Goal: Navigation & Orientation: Find specific page/section

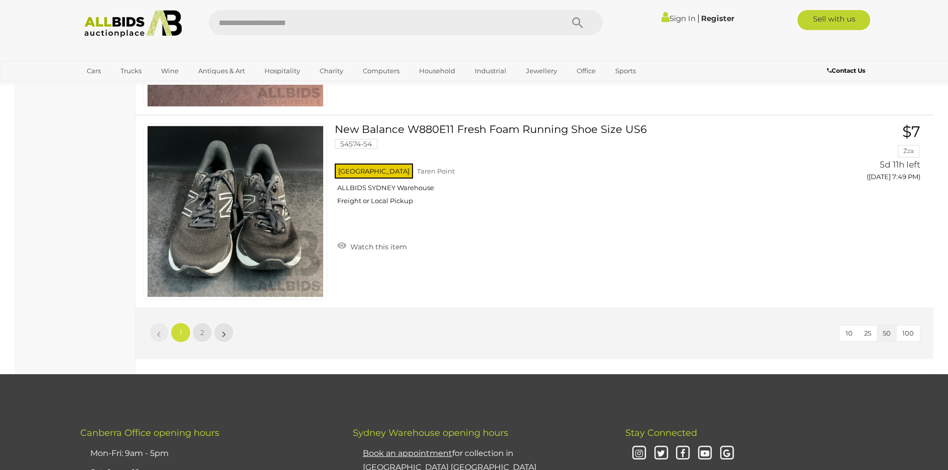
scroll to position [9567, 0]
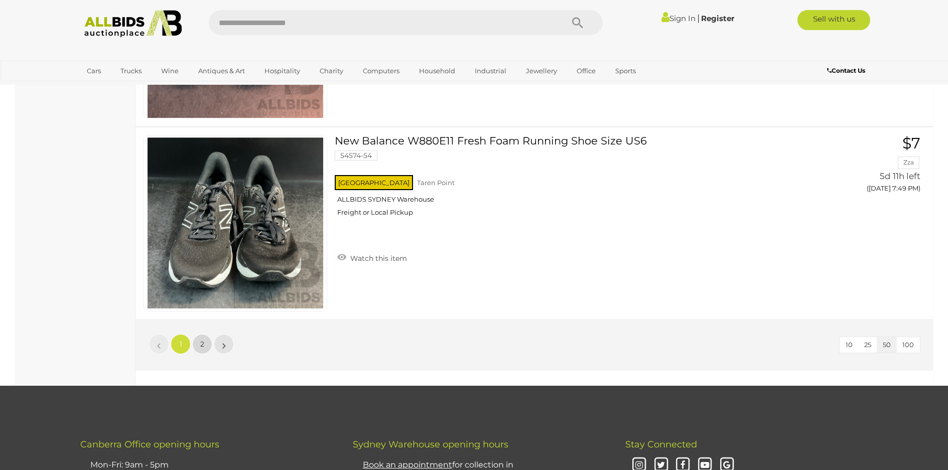
click at [206, 343] on link "2" at bounding box center [202, 344] width 20 height 20
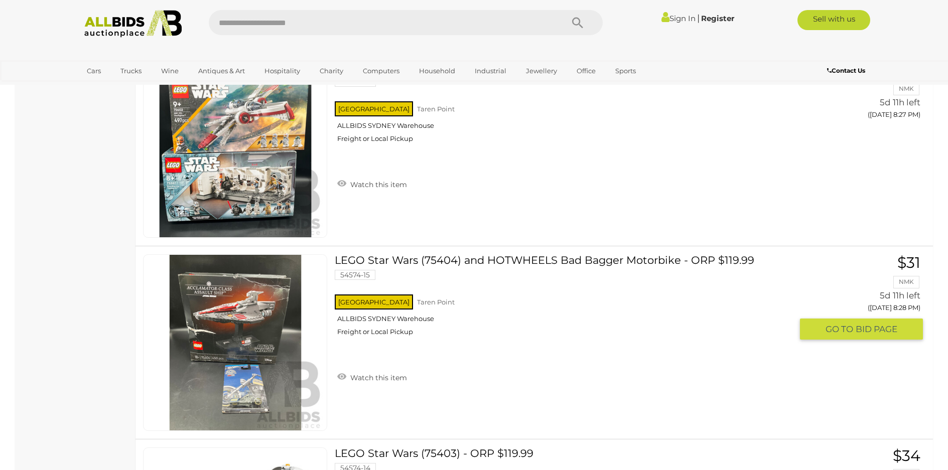
scroll to position [8481, 0]
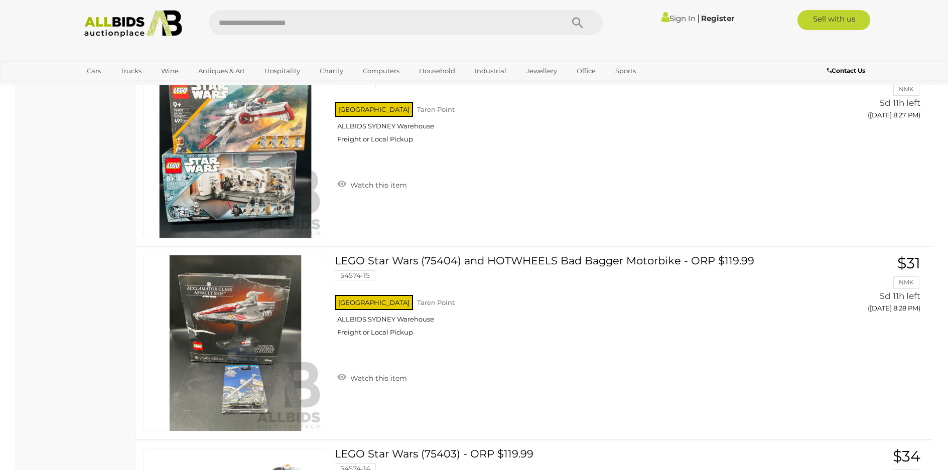
scroll to position [125, 0]
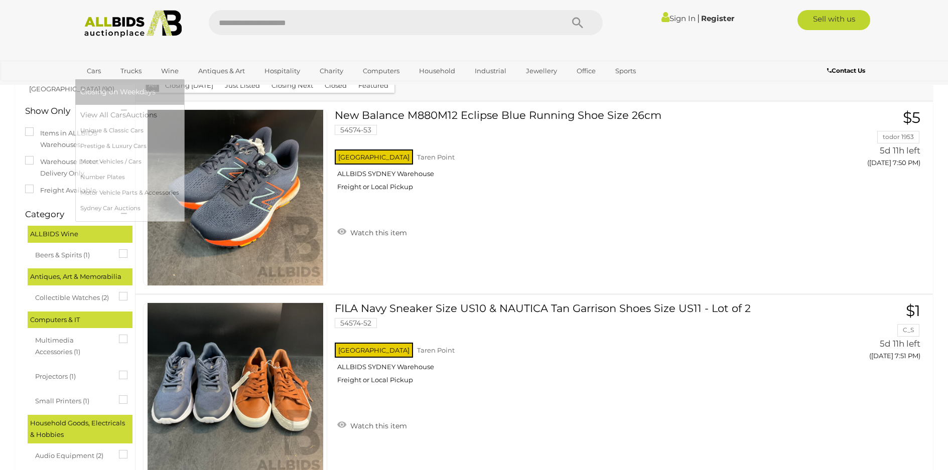
click at [99, 69] on link "Cars" at bounding box center [93, 71] width 27 height 17
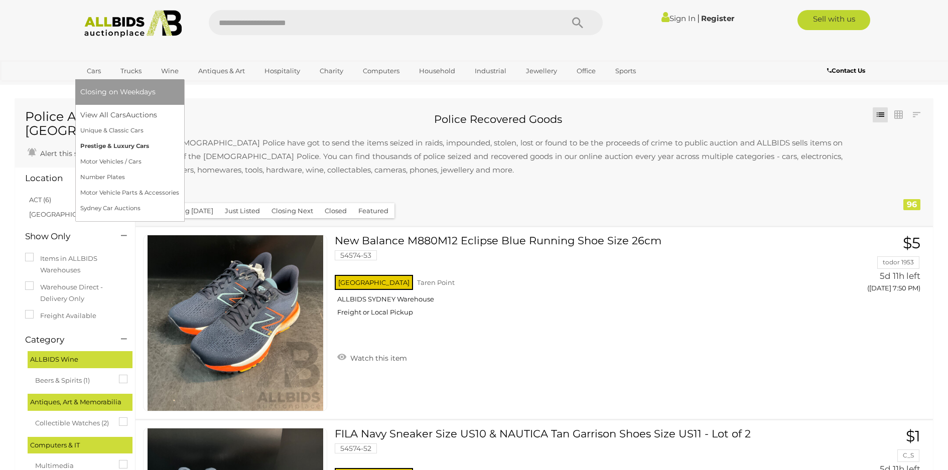
click at [104, 149] on link "Prestige & Luxury Cars" at bounding box center [129, 147] width 99 height 16
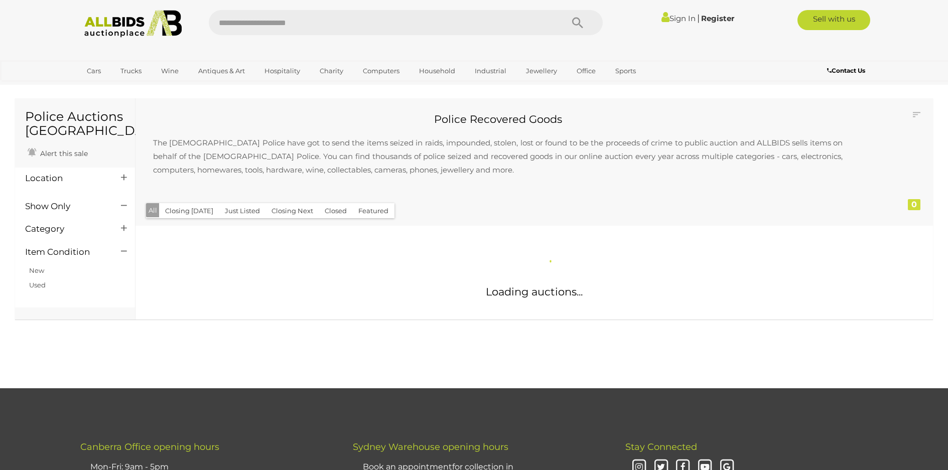
scroll to position [125, 0]
